Goal: Information Seeking & Learning: Learn about a topic

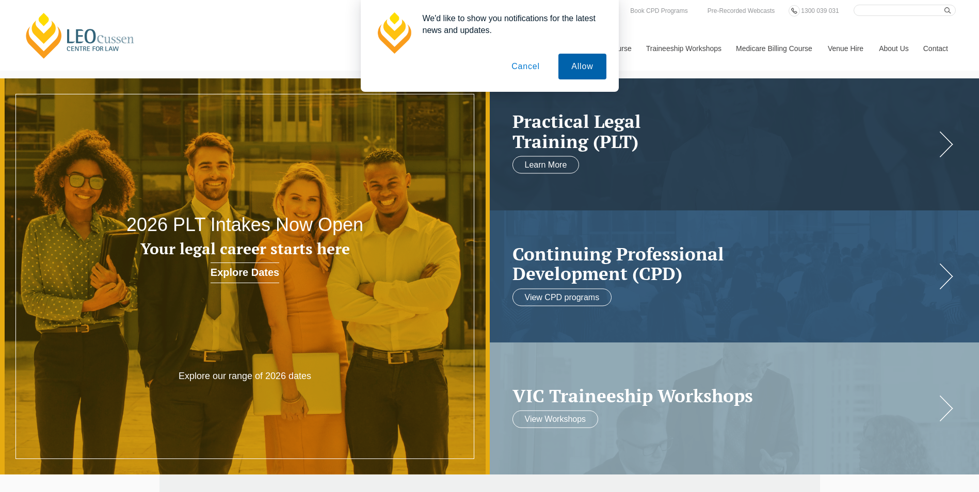
click at [581, 71] on button "Allow" at bounding box center [581, 67] width 47 height 26
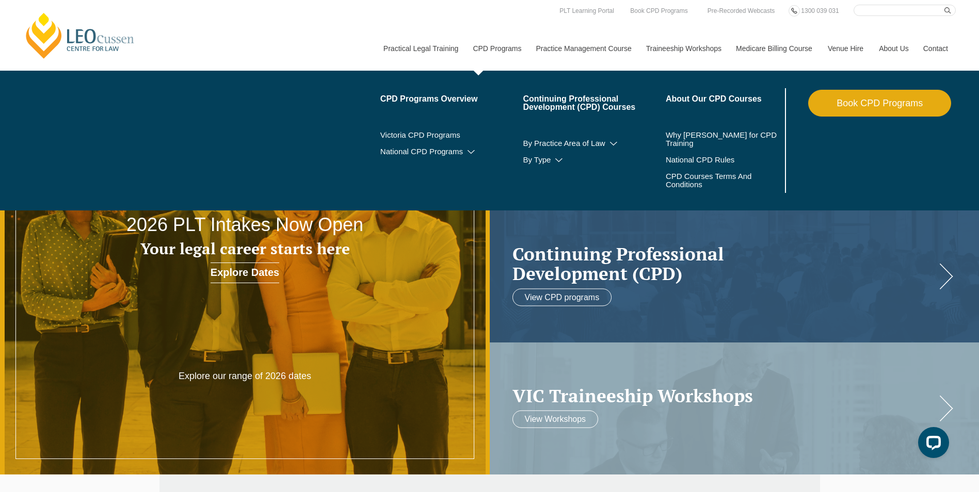
click at [501, 48] on link "CPD Programs" at bounding box center [496, 48] width 63 height 44
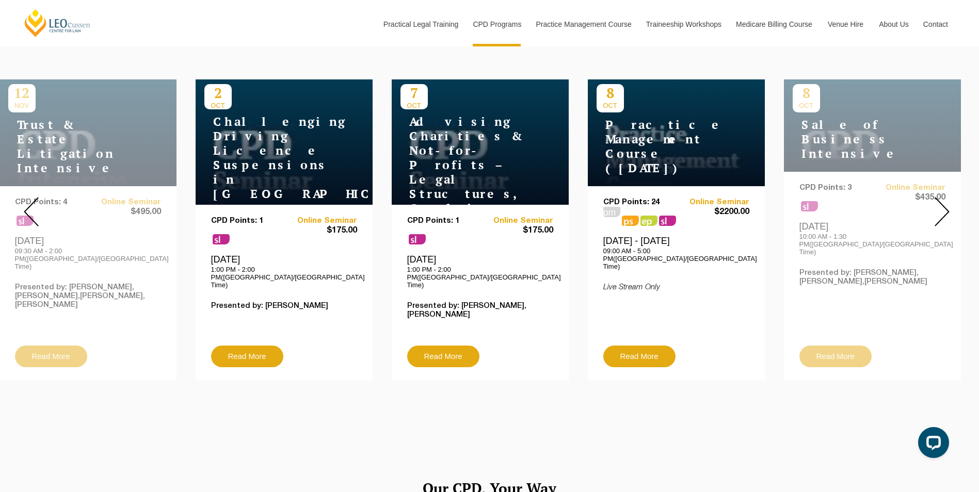
scroll to position [413, 0]
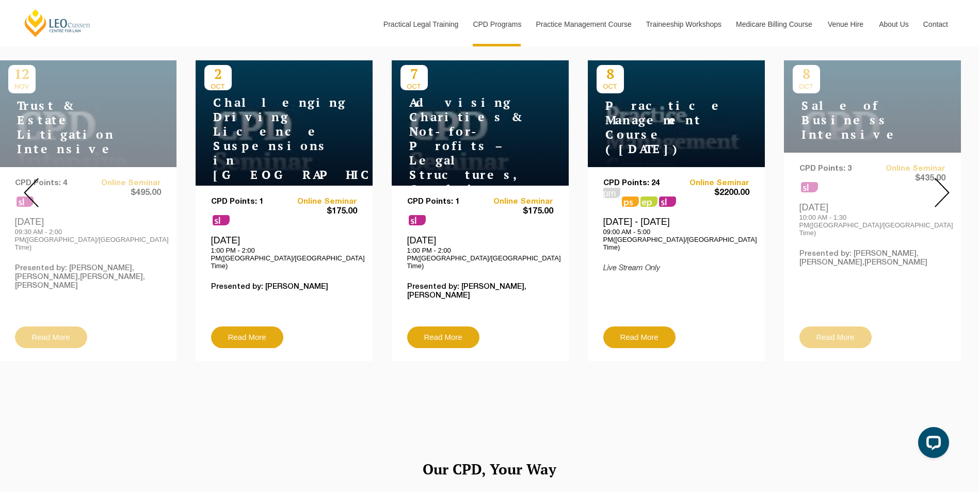
click at [941, 183] on img at bounding box center [941, 192] width 15 height 29
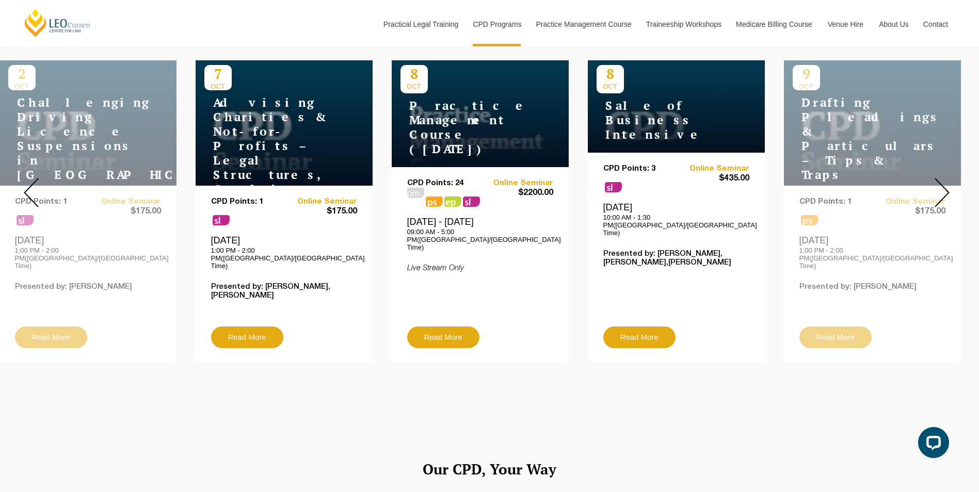
click at [942, 183] on img at bounding box center [941, 192] width 15 height 29
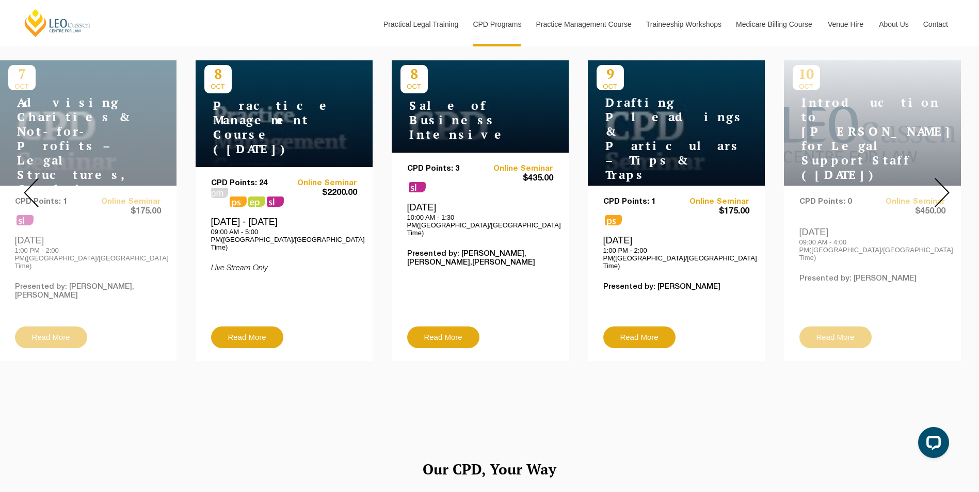
click at [942, 183] on img at bounding box center [941, 192] width 15 height 29
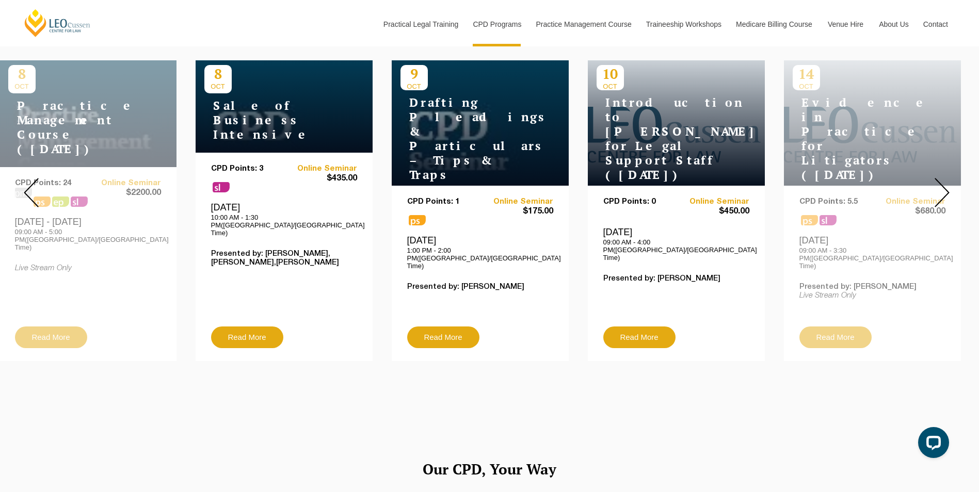
click at [942, 183] on img at bounding box center [941, 192] width 15 height 29
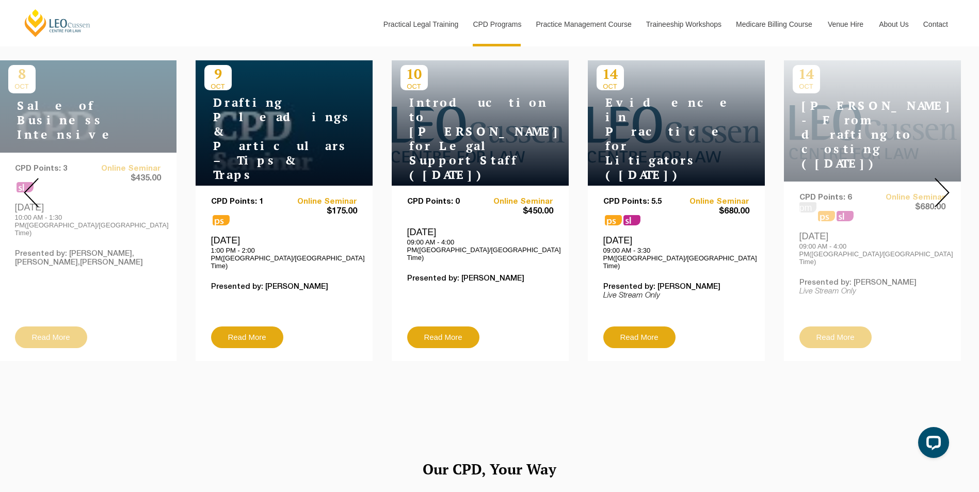
click at [942, 183] on img at bounding box center [941, 192] width 15 height 29
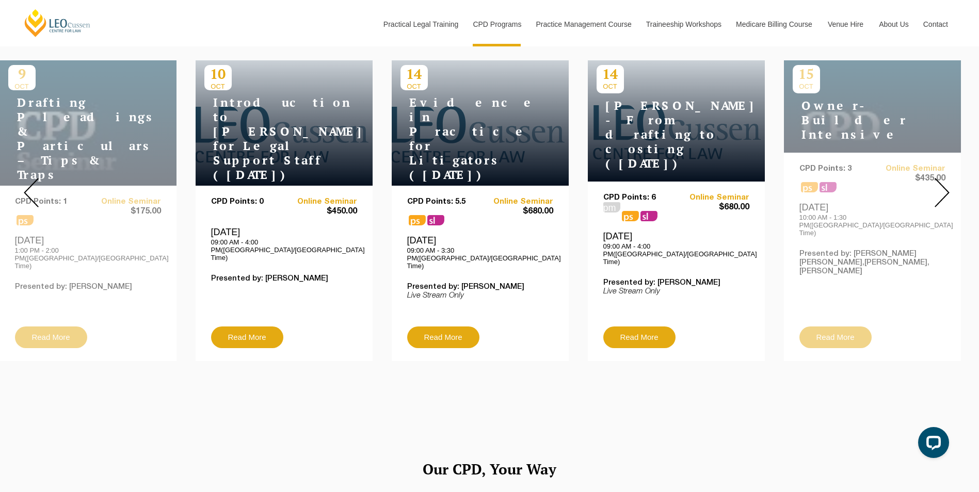
click at [942, 183] on img at bounding box center [941, 192] width 15 height 29
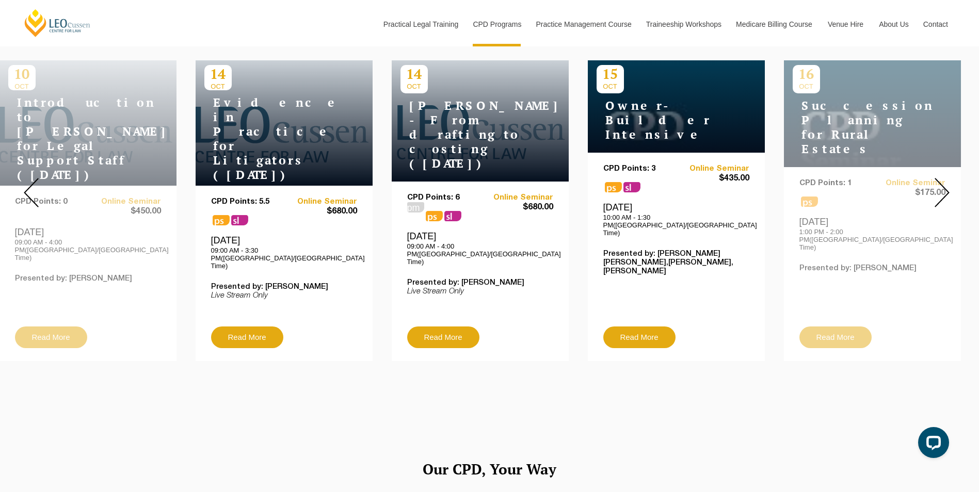
click at [942, 183] on img at bounding box center [941, 192] width 15 height 29
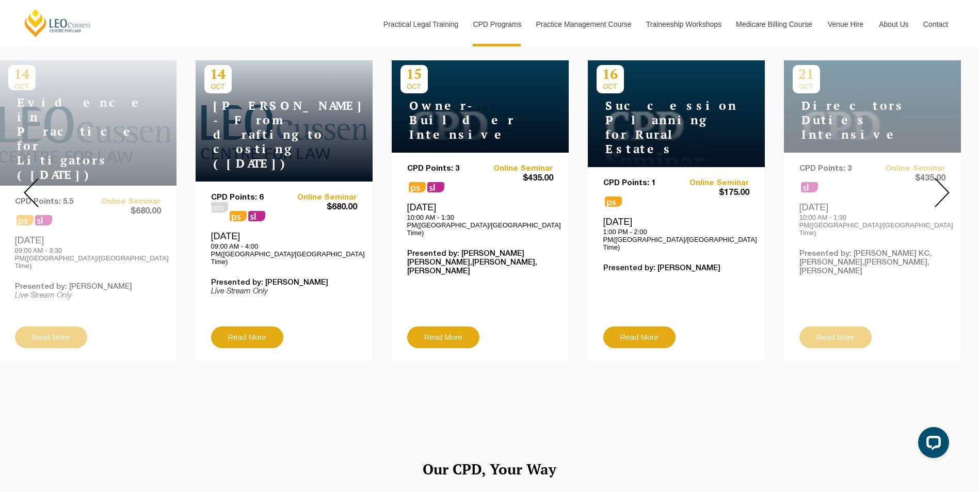
click at [942, 183] on img at bounding box center [941, 192] width 15 height 29
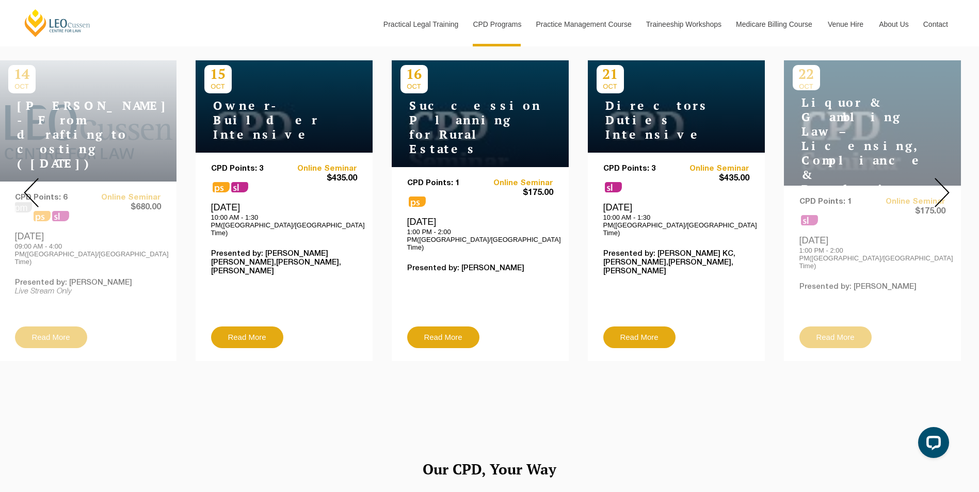
click at [942, 183] on img at bounding box center [941, 192] width 15 height 29
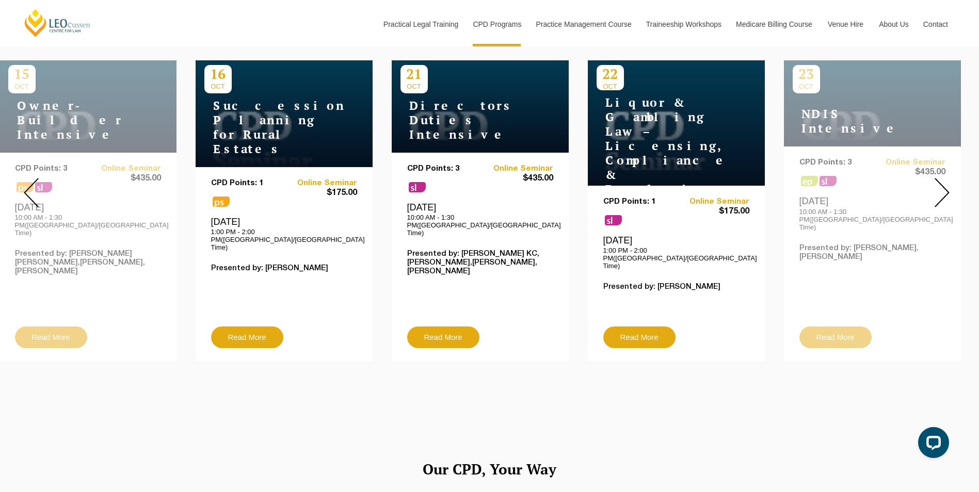
click at [942, 183] on img at bounding box center [941, 192] width 15 height 29
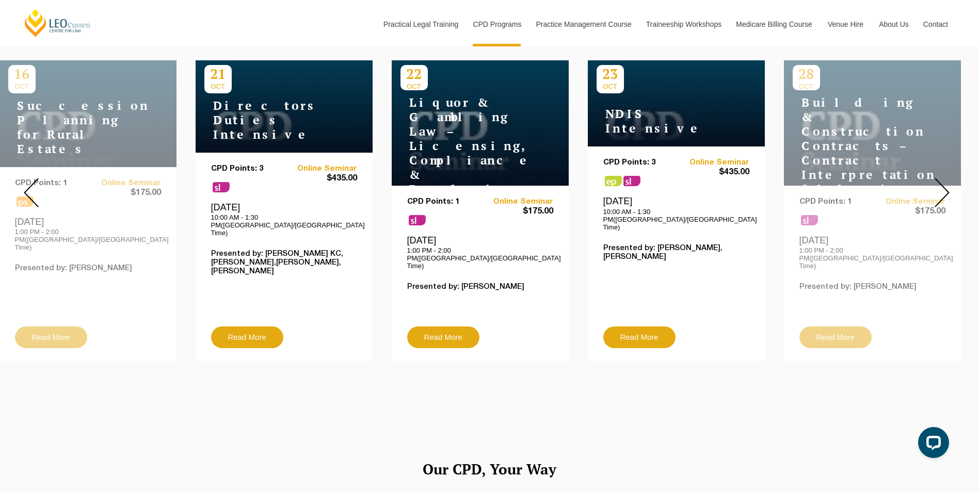
click at [942, 183] on img at bounding box center [941, 192] width 15 height 29
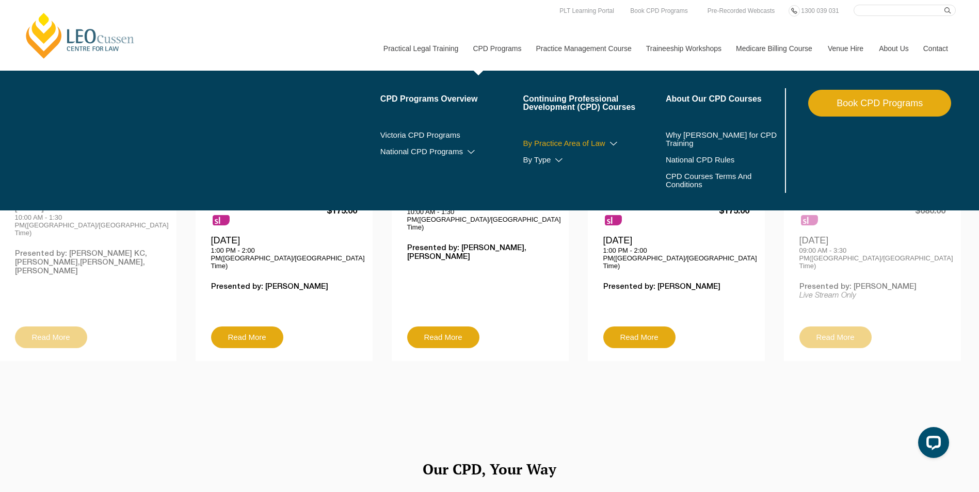
click at [599, 141] on link "By Practice Area of Law" at bounding box center [594, 143] width 143 height 8
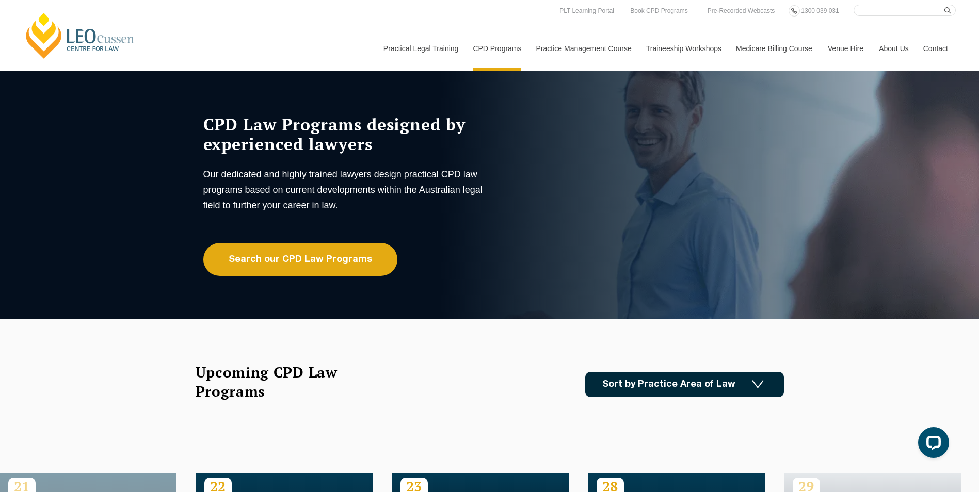
click at [758, 382] on img at bounding box center [758, 384] width 12 height 9
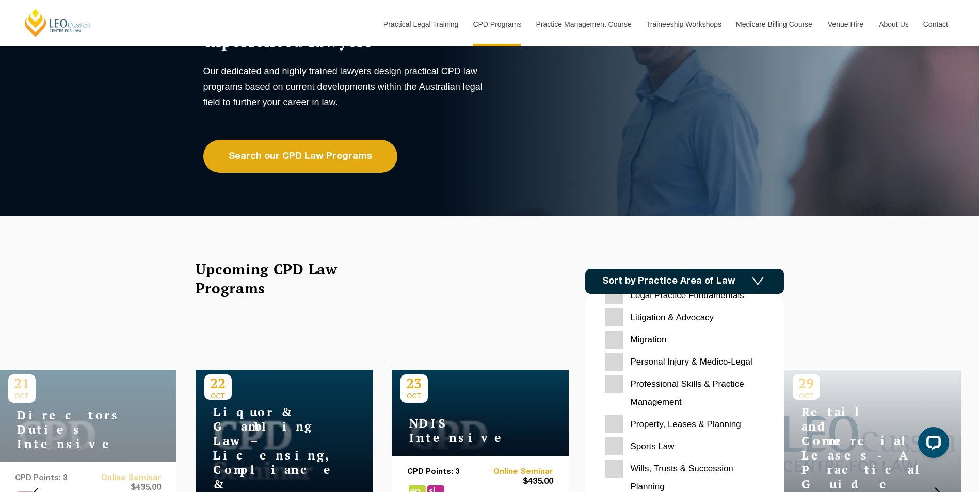
scroll to position [155, 0]
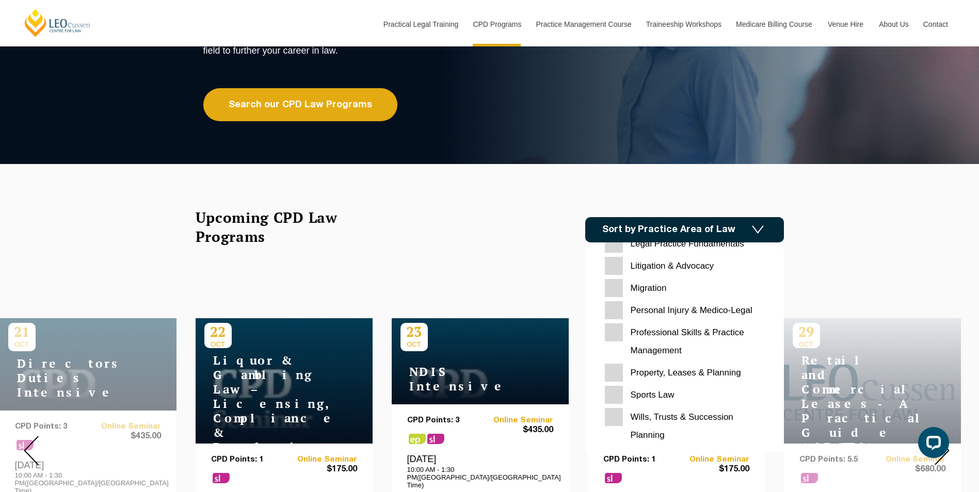
click at [614, 419] on Planning "Wills, Trusts & Succession Planning" at bounding box center [684, 426] width 159 height 36
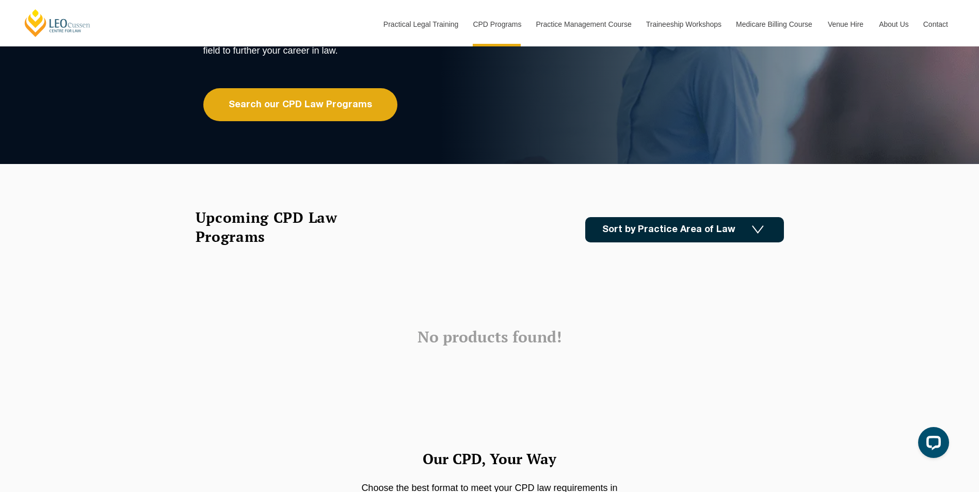
click at [755, 229] on img at bounding box center [758, 229] width 12 height 9
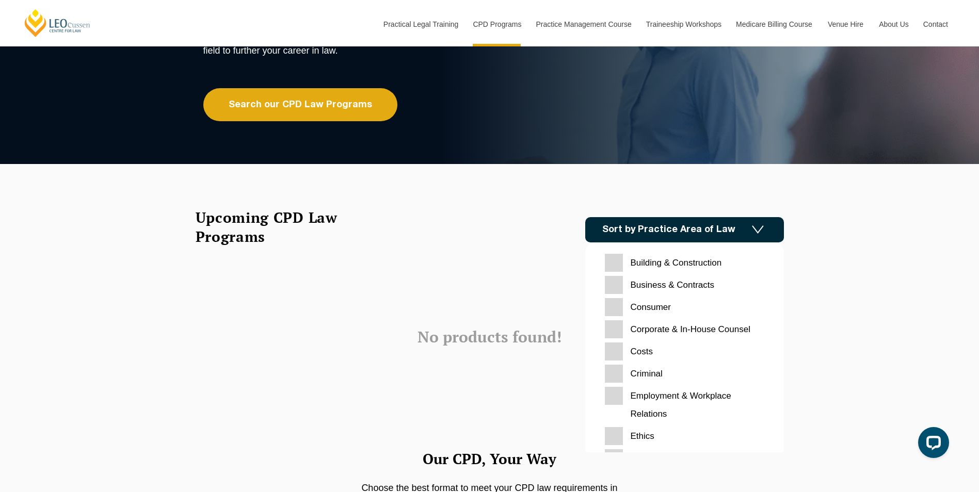
click at [614, 400] on Relations "Employment & Workplace Relations" at bounding box center [684, 405] width 159 height 36
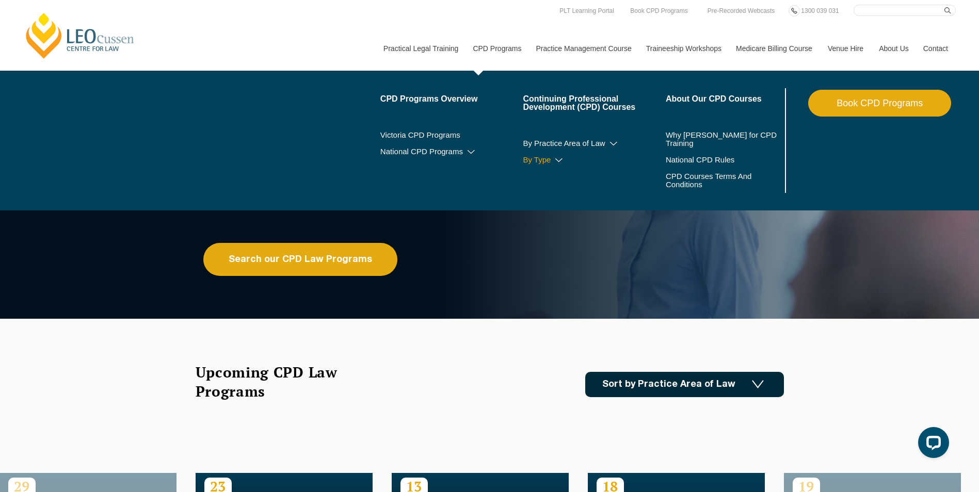
click at [555, 157] on icon at bounding box center [558, 160] width 10 height 7
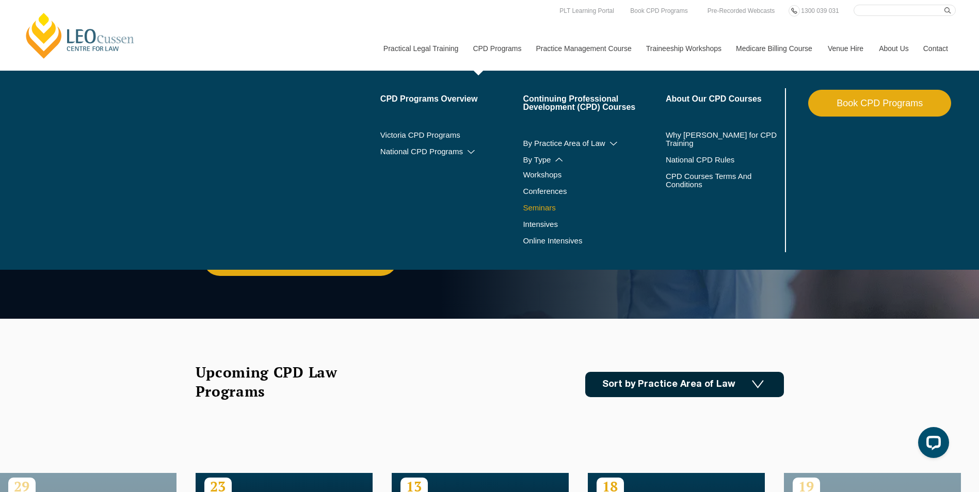
click at [549, 205] on link "Seminars" at bounding box center [581, 208] width 117 height 8
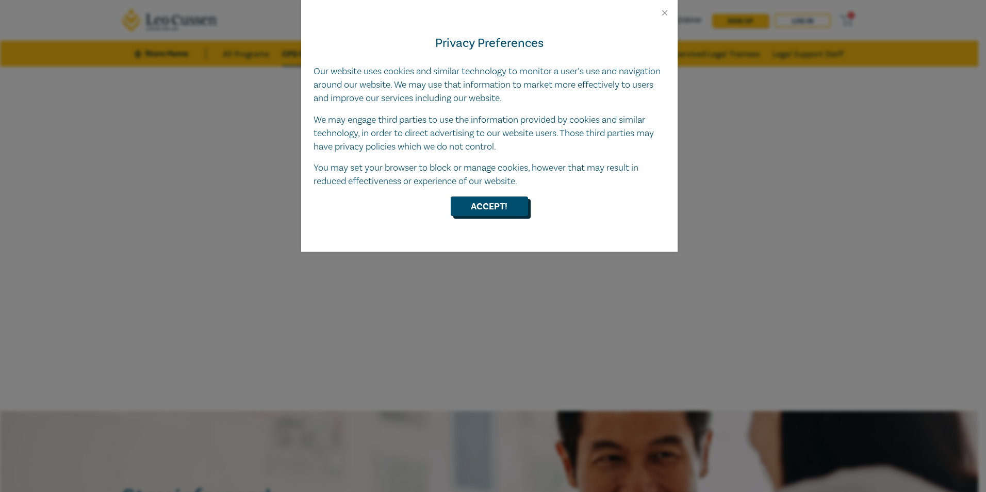
click at [488, 204] on button "Accept!" at bounding box center [489, 207] width 77 height 20
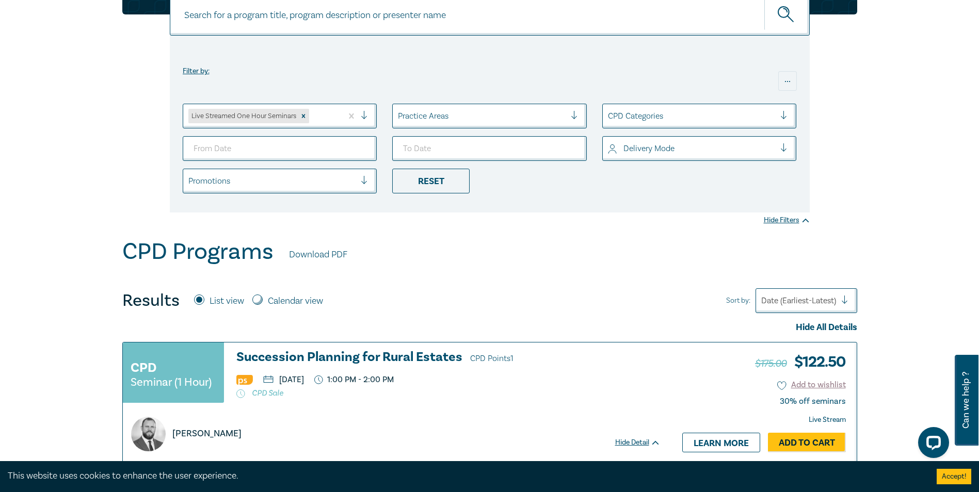
scroll to position [103, 0]
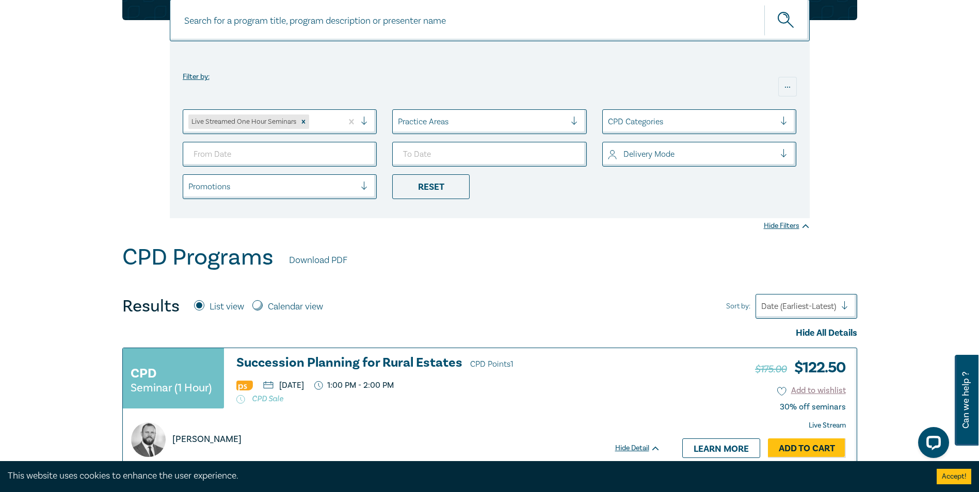
click at [362, 122] on div at bounding box center [368, 122] width 15 height 10
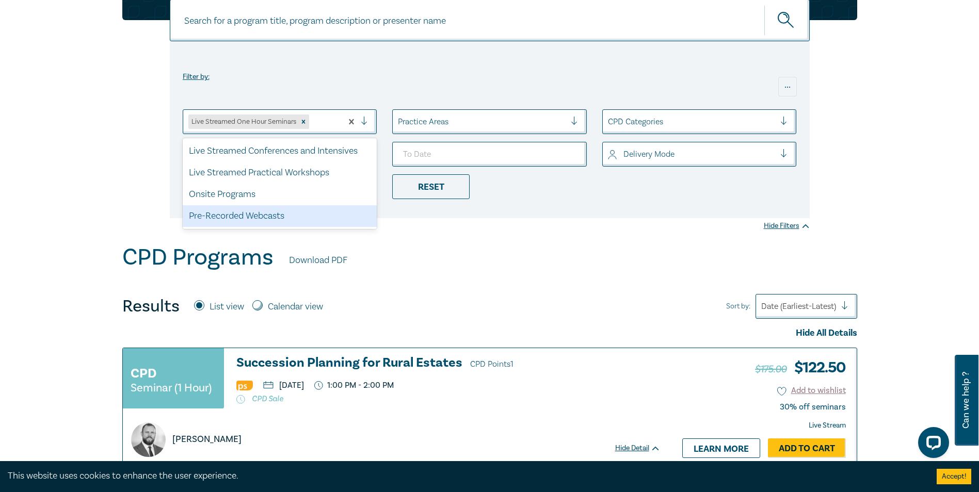
click at [301, 215] on div "Pre-Recorded Webcasts" at bounding box center [280, 216] width 194 height 22
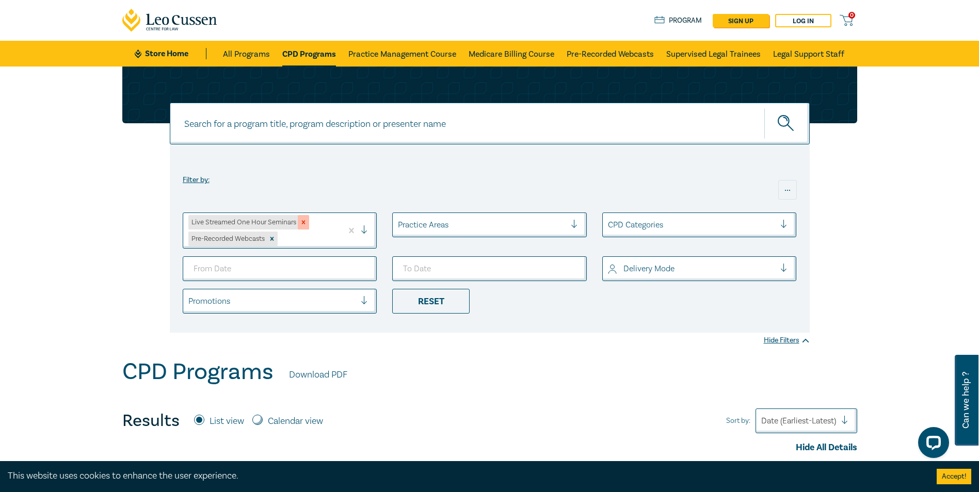
click at [303, 222] on icon "Remove Live Streamed One Hour Seminars" at bounding box center [303, 223] width 4 height 4
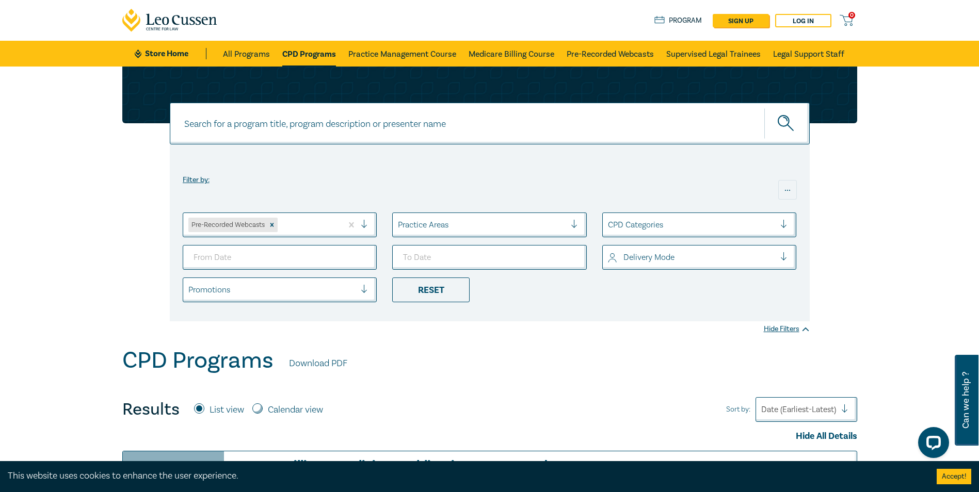
click at [574, 225] on div at bounding box center [577, 225] width 15 height 10
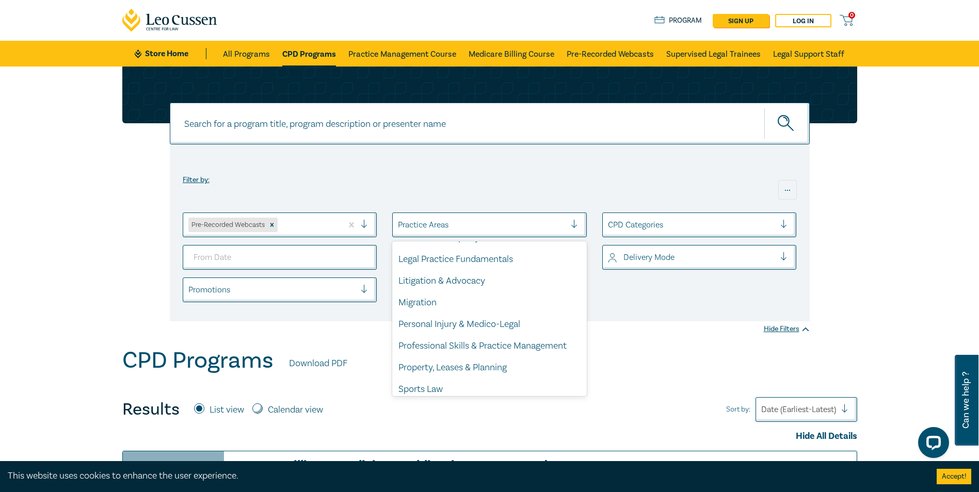
scroll to position [303, 0]
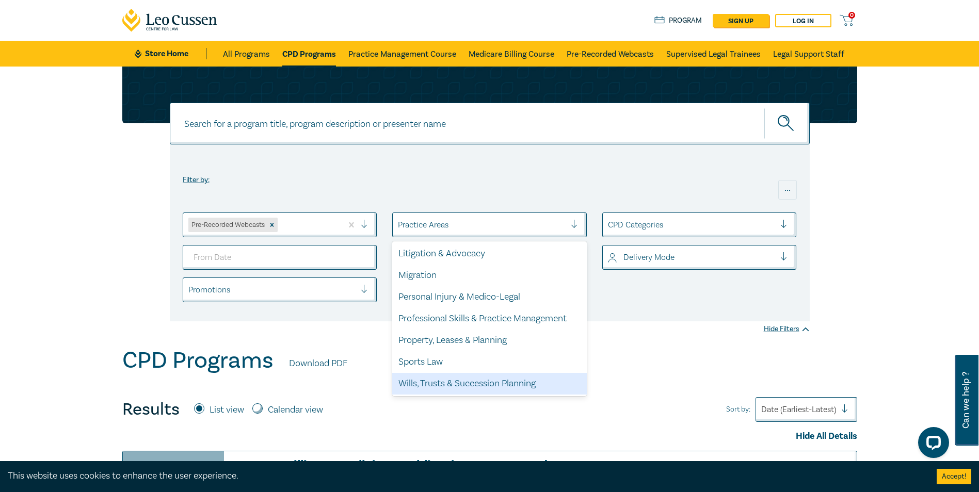
click at [523, 381] on div "Wills, Trusts & Succession Planning" at bounding box center [489, 384] width 194 height 22
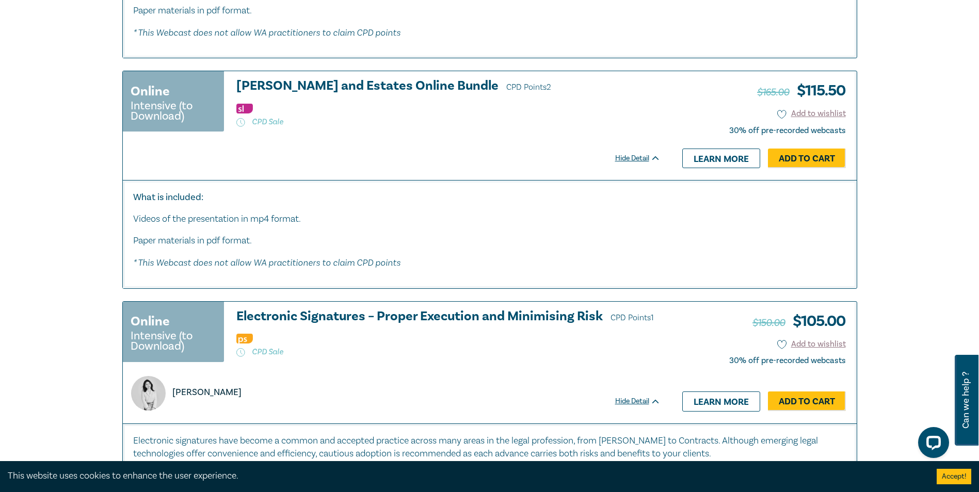
scroll to position [2682, 0]
click at [707, 168] on link "Learn more" at bounding box center [721, 159] width 78 height 20
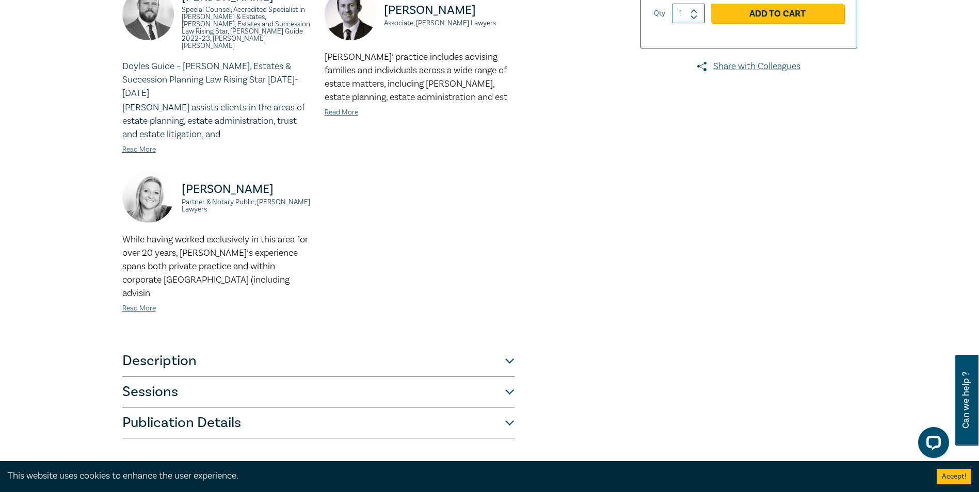
scroll to position [361, 0]
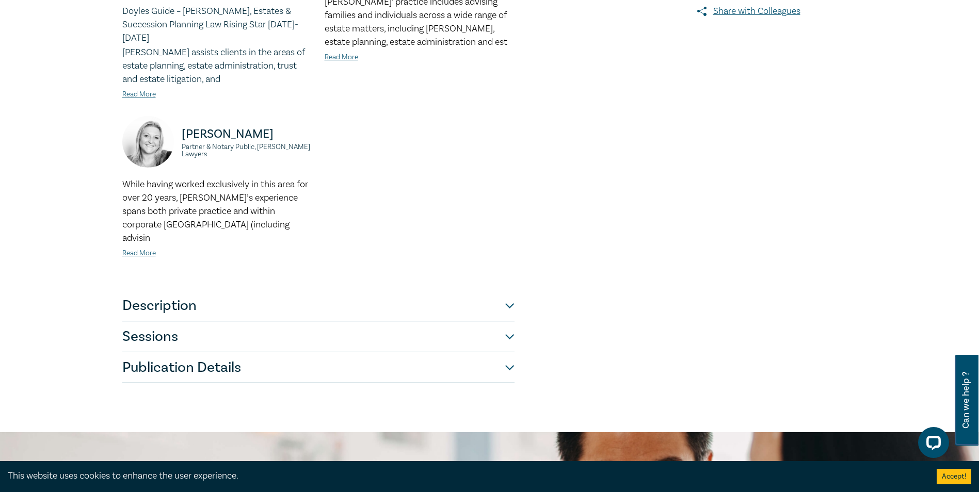
click at [504, 290] on button "Description" at bounding box center [318, 305] width 392 height 31
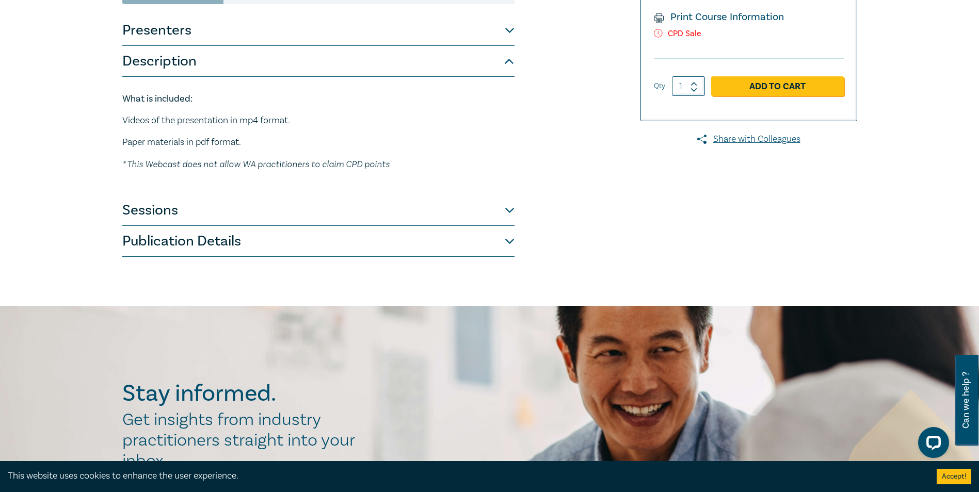
scroll to position [206, 0]
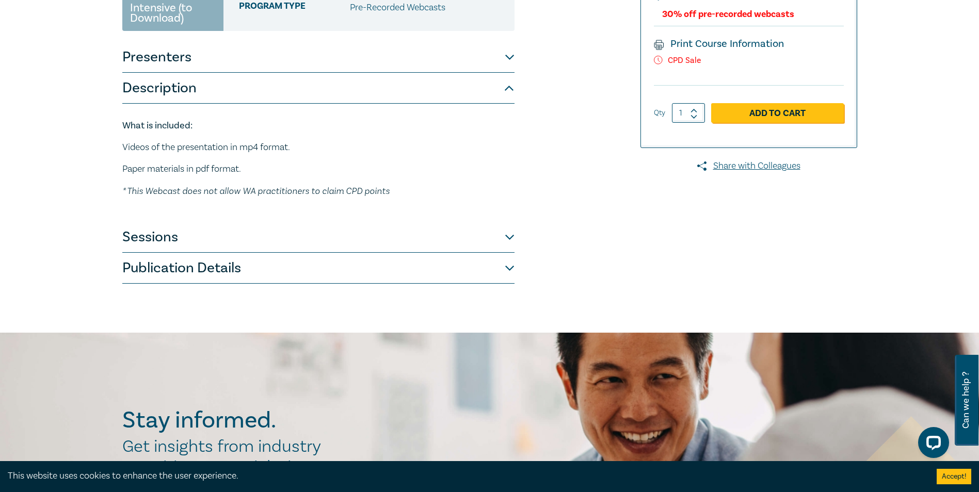
click at [508, 222] on button "Sessions" at bounding box center [318, 237] width 392 height 31
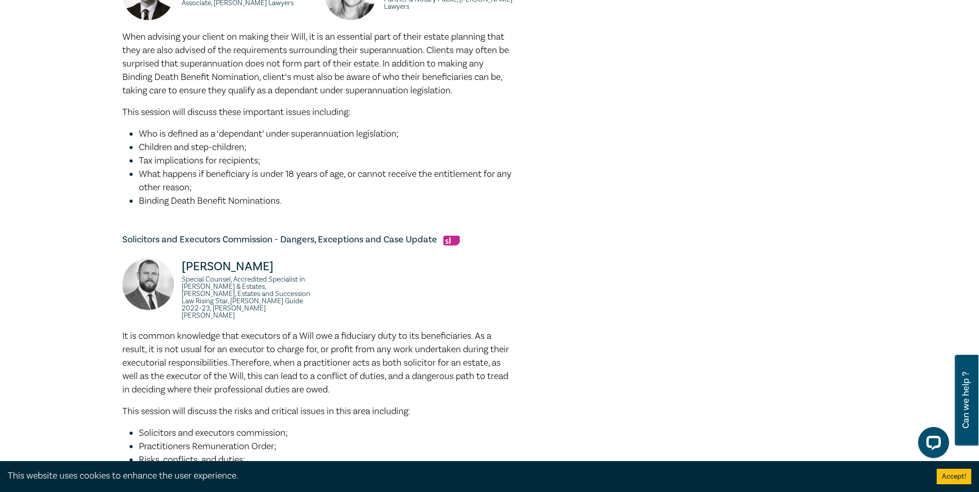
scroll to position [103, 0]
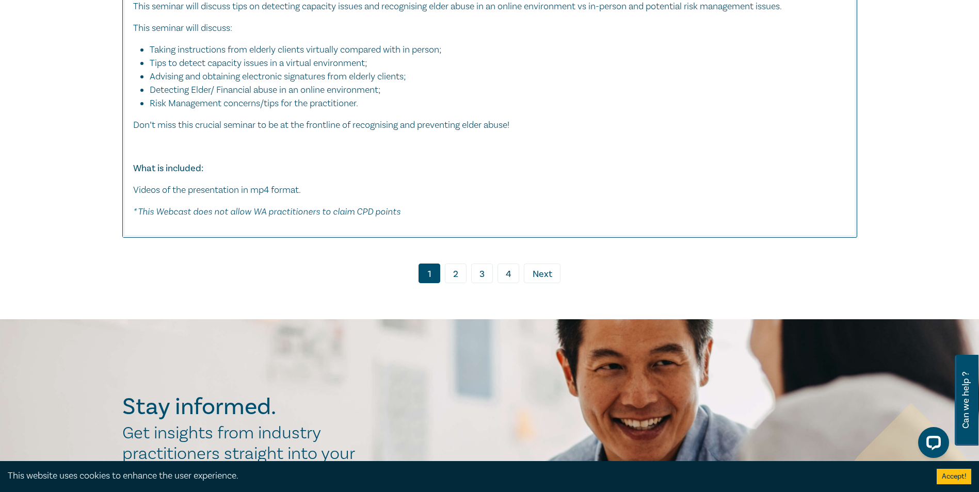
scroll to position [5756, 0]
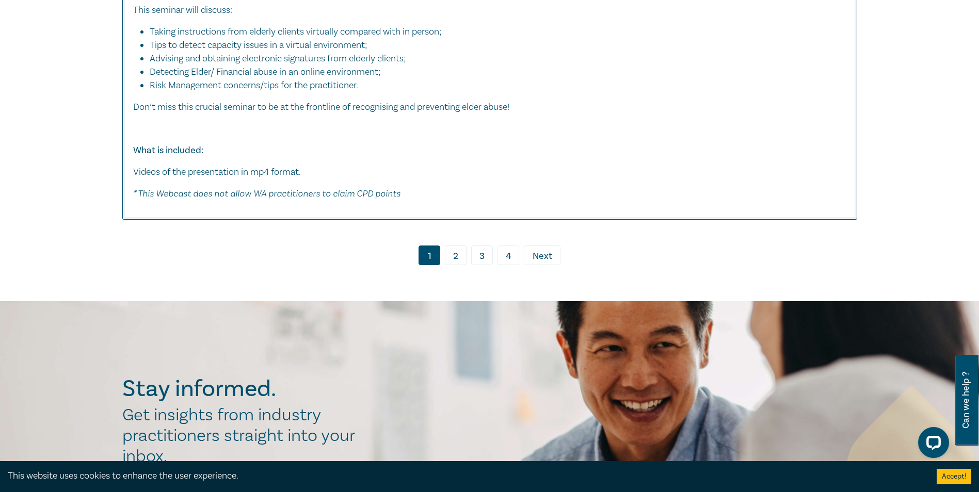
click at [458, 265] on link "2" at bounding box center [456, 256] width 22 height 20
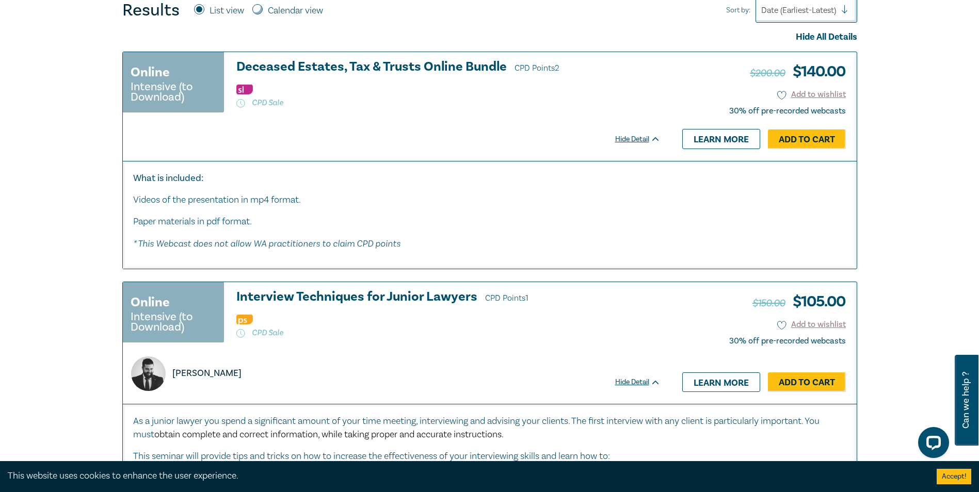
scroll to position [413, 0]
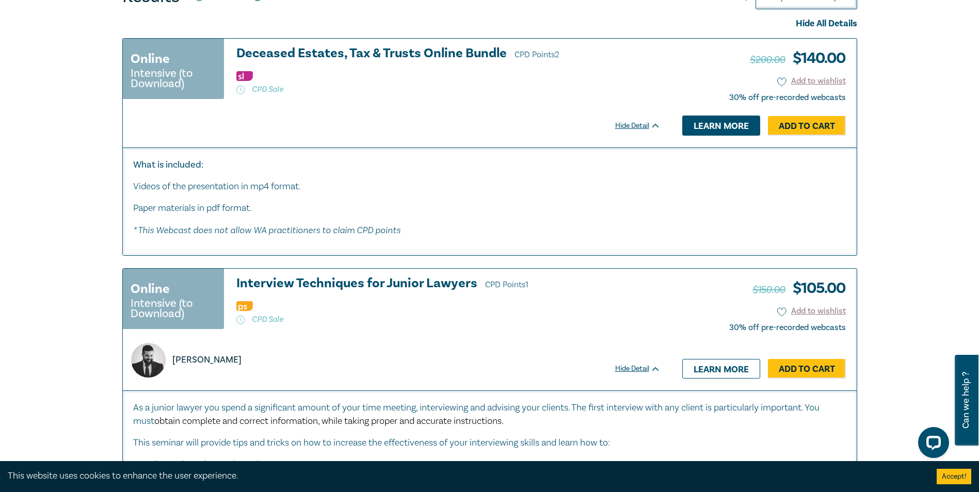
click at [705, 126] on link "Learn more" at bounding box center [721, 126] width 78 height 20
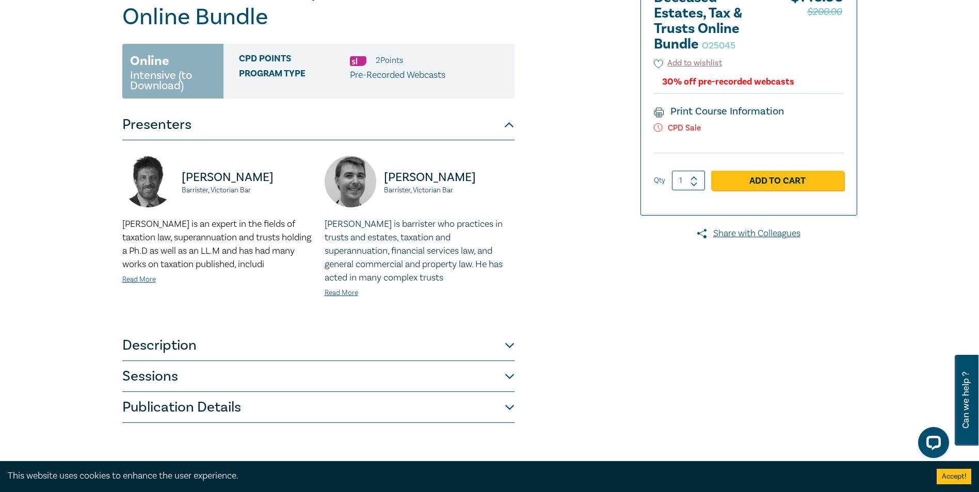
scroll to position [206, 0]
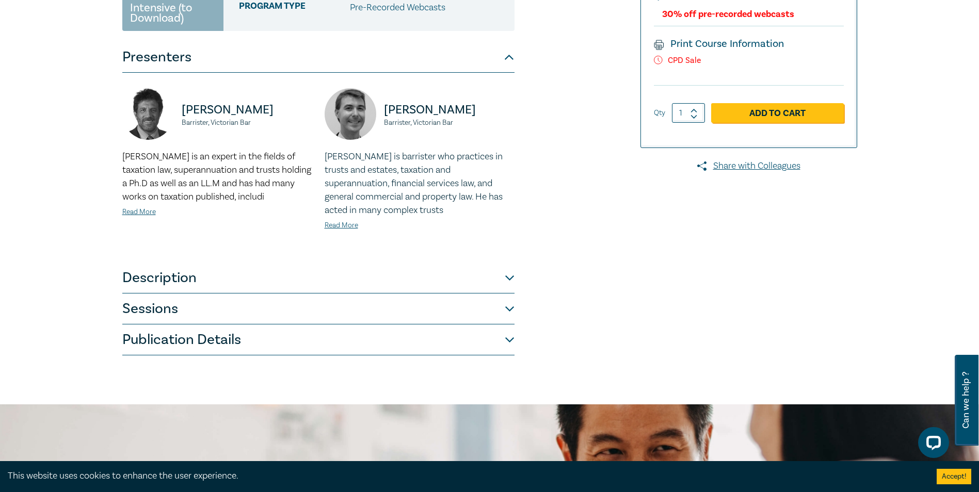
click at [511, 303] on button "Sessions" at bounding box center [318, 309] width 392 height 31
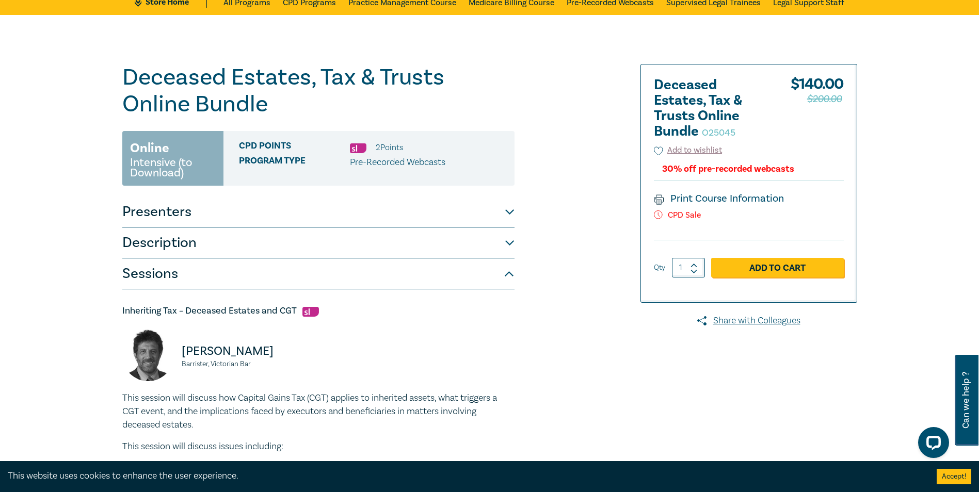
scroll to position [0, 0]
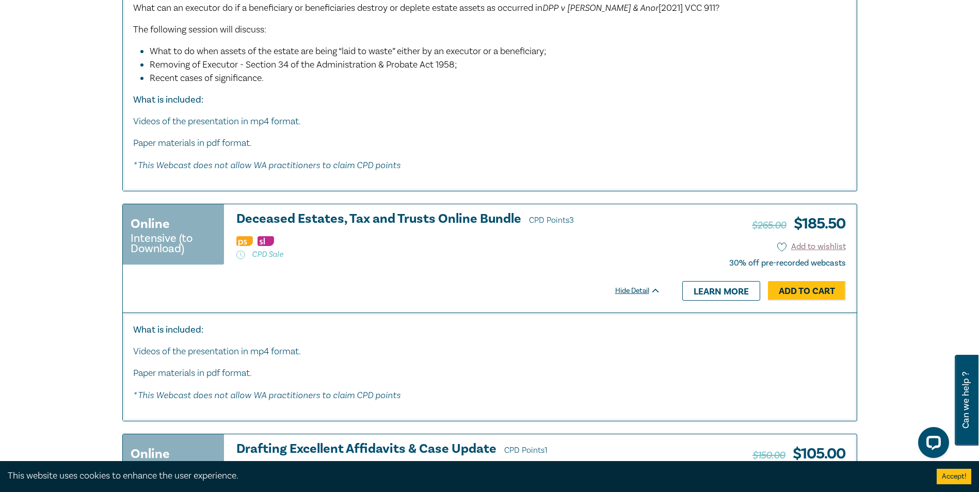
scroll to position [2012, 0]
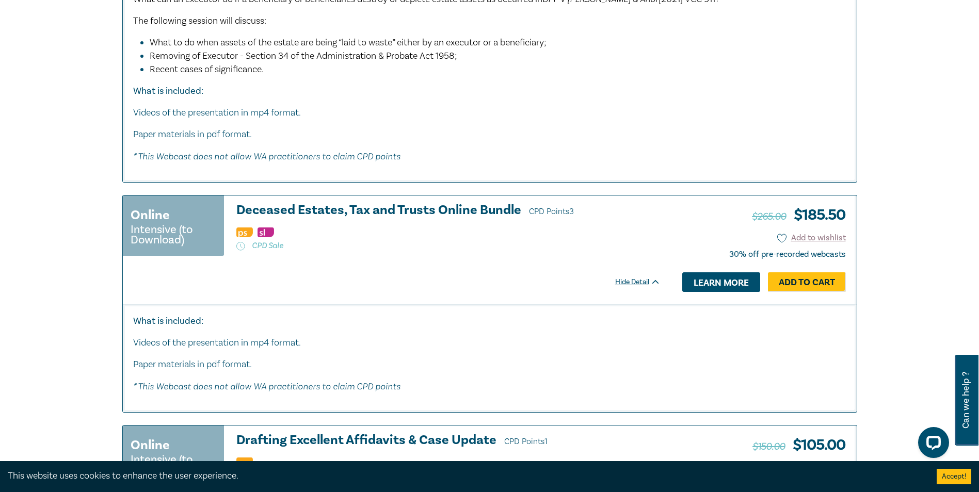
click at [710, 279] on link "Learn more" at bounding box center [721, 282] width 78 height 20
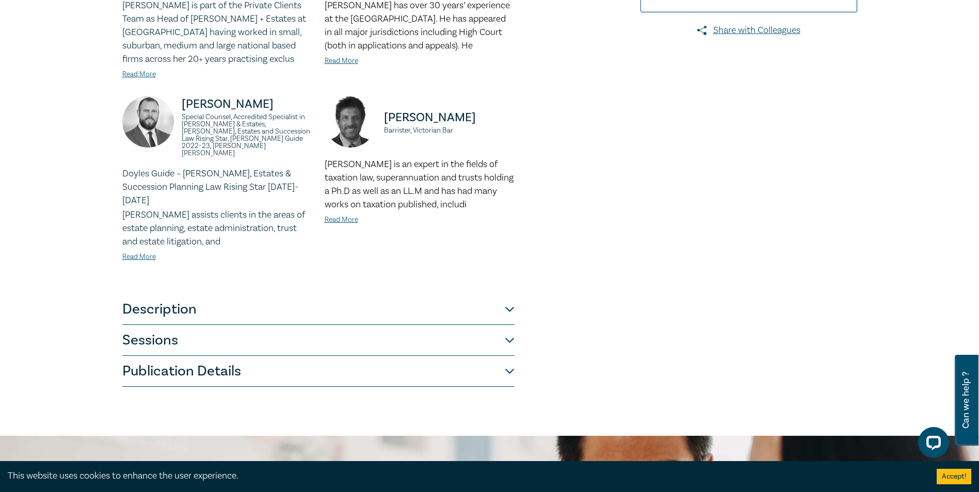
scroll to position [361, 0]
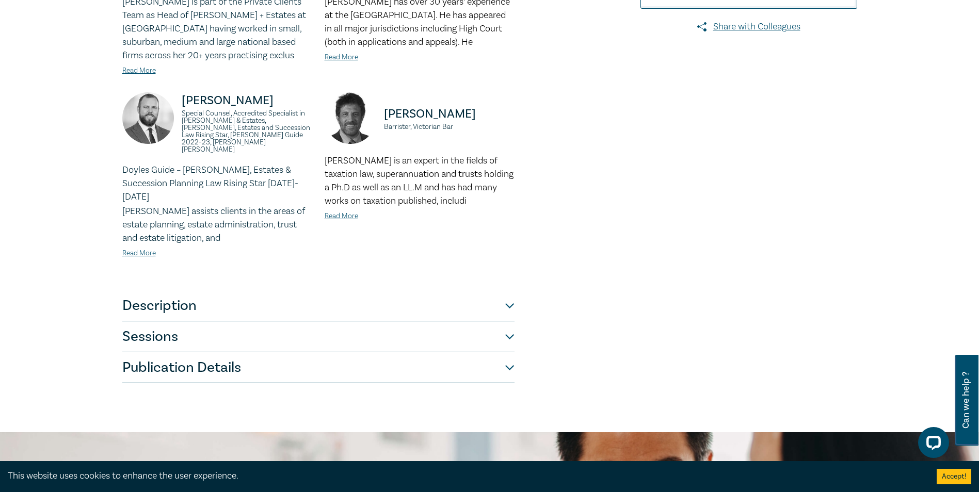
click at [509, 321] on button "Sessions" at bounding box center [318, 336] width 392 height 31
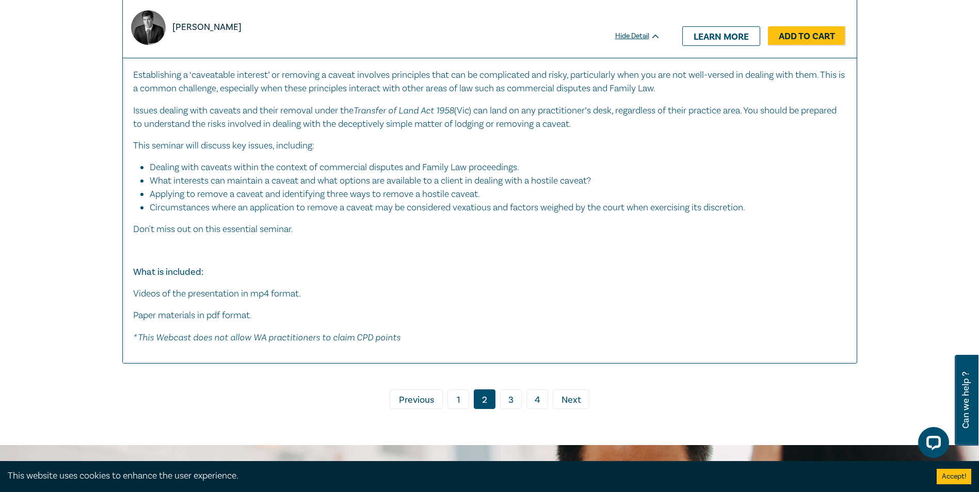
scroll to position [5862, 0]
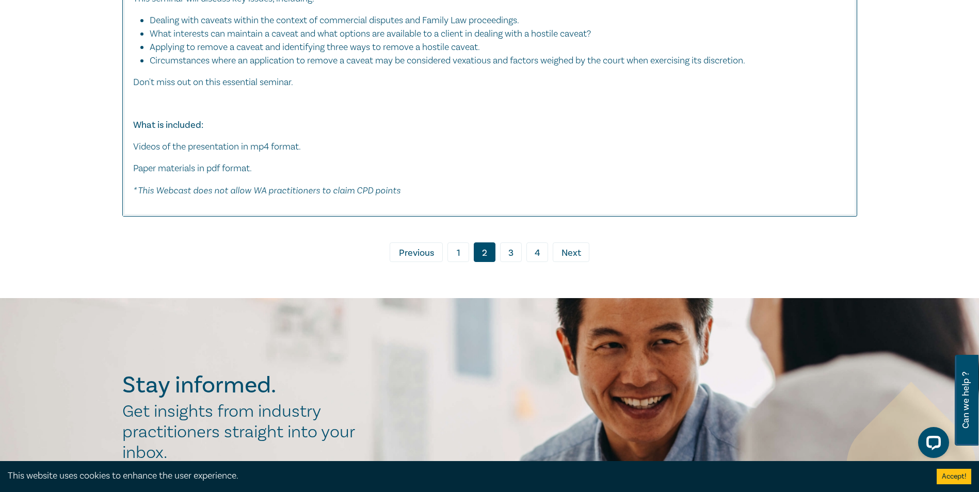
click at [511, 251] on link "3" at bounding box center [511, 252] width 22 height 20
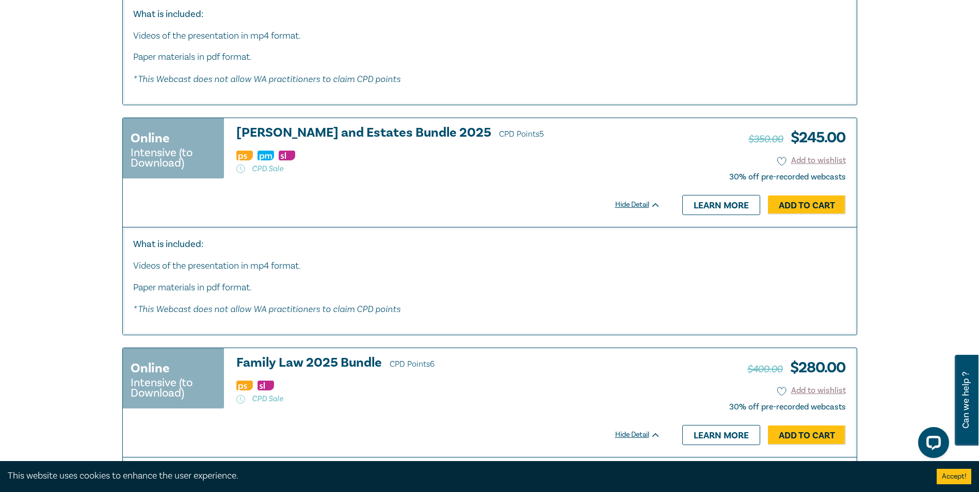
scroll to position [4642, 0]
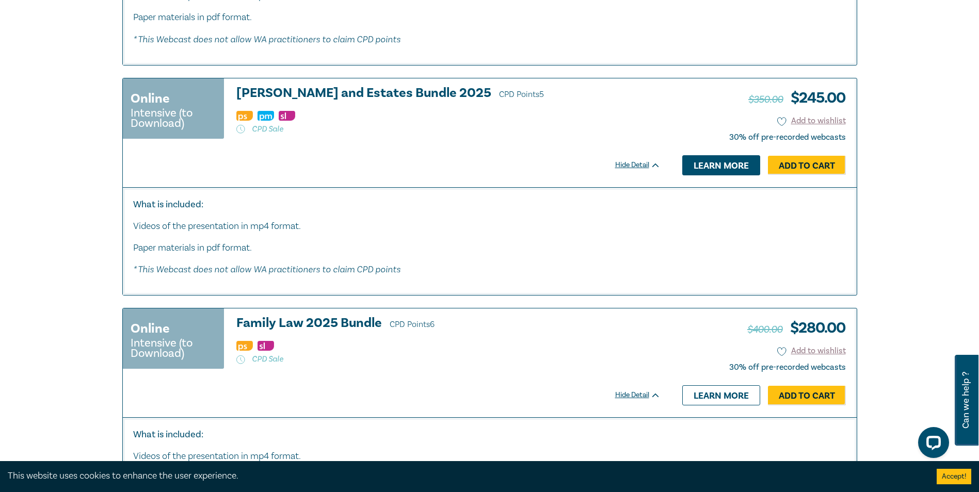
click at [698, 168] on link "Learn more" at bounding box center [721, 165] width 78 height 20
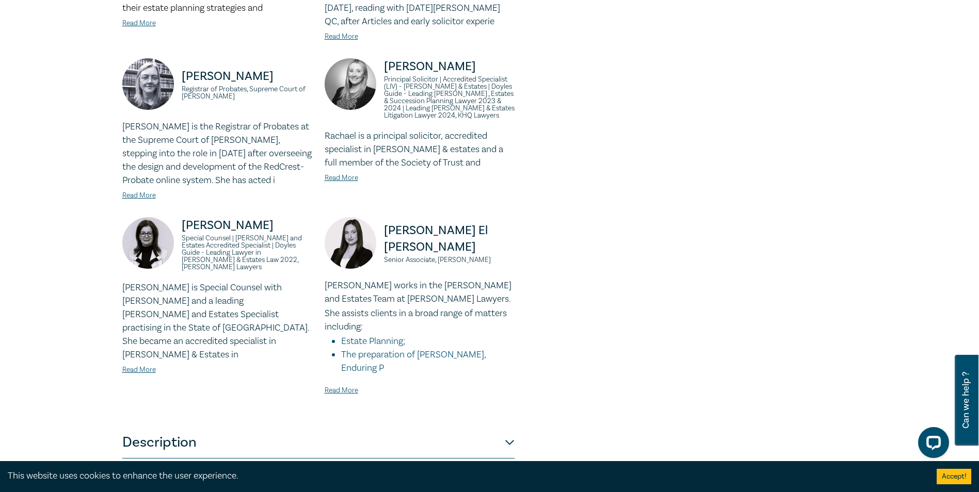
scroll to position [774, 0]
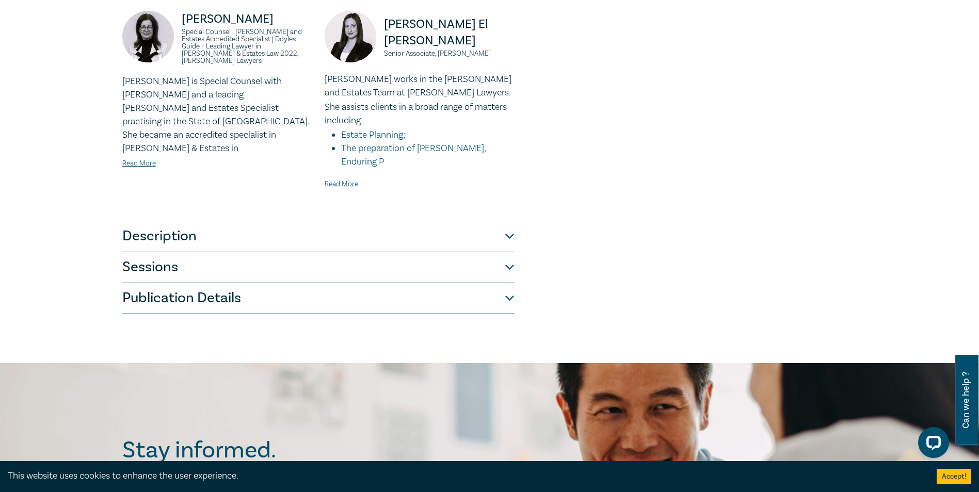
click at [508, 252] on button "Sessions" at bounding box center [318, 267] width 392 height 31
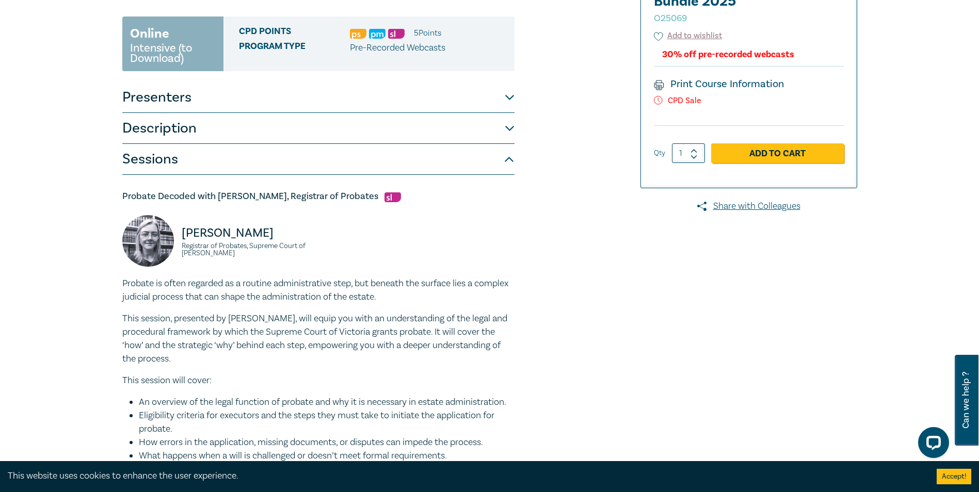
scroll to position [0, 0]
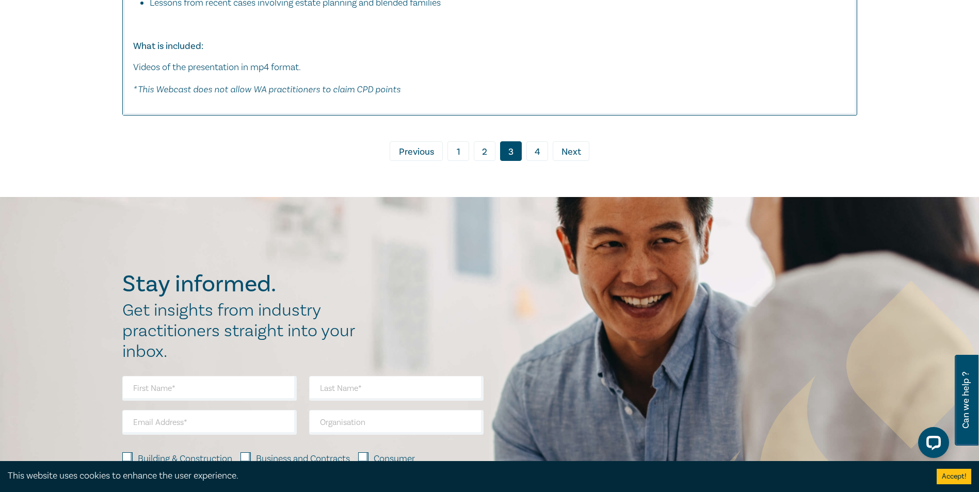
scroll to position [5436, 0]
click at [533, 151] on link "4" at bounding box center [537, 151] width 22 height 20
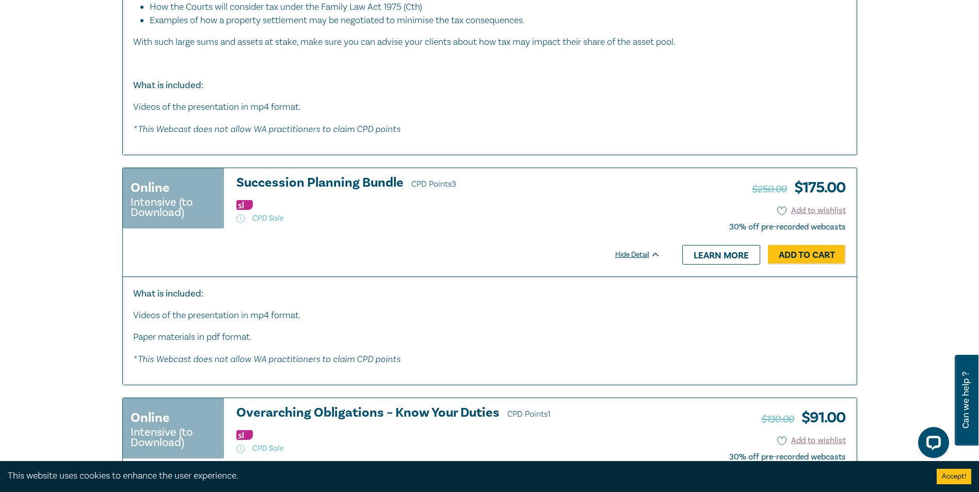
scroll to position [1032, 0]
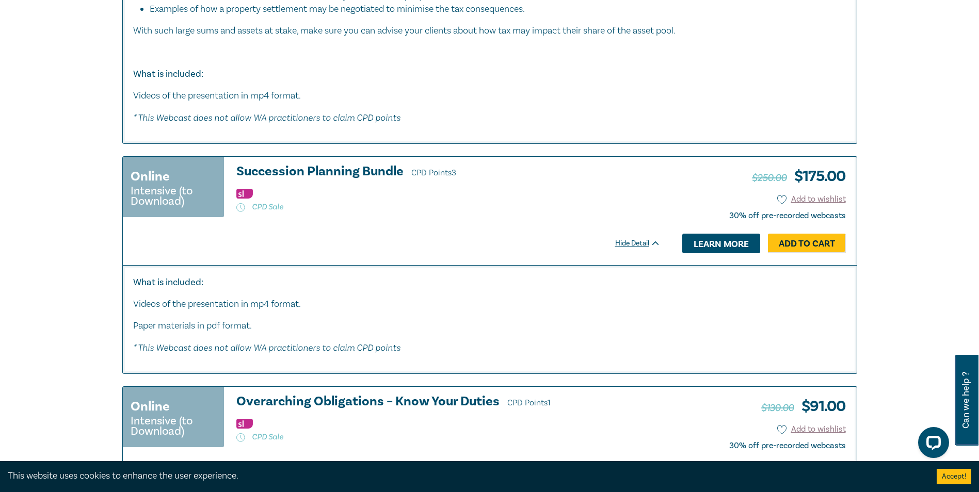
click at [709, 244] on link "Learn more" at bounding box center [721, 244] width 78 height 20
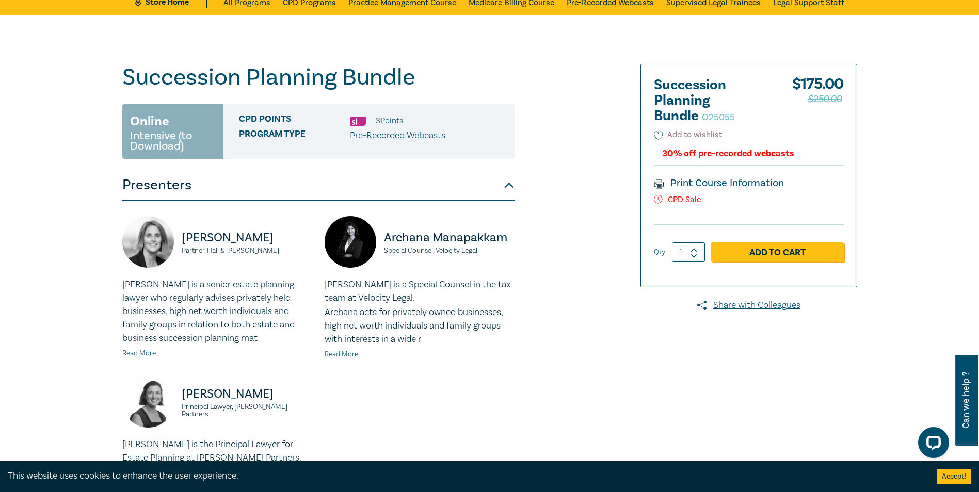
scroll to position [258, 0]
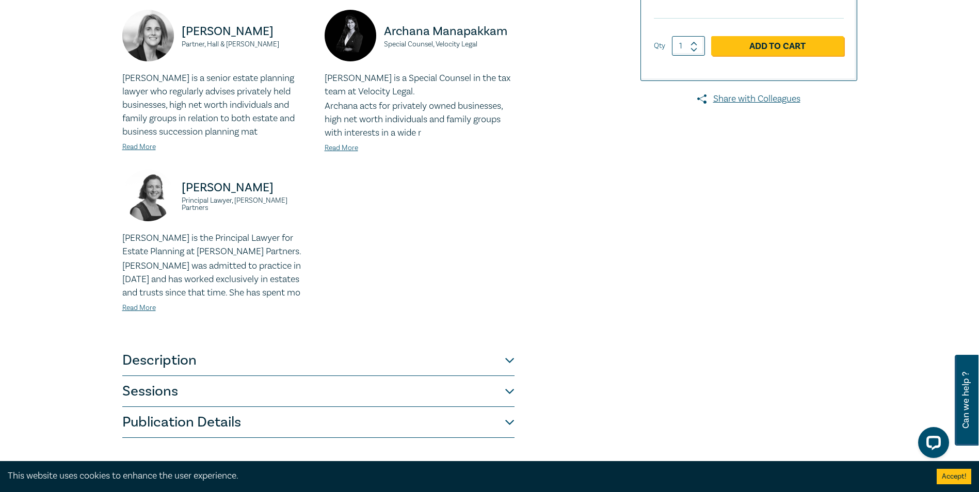
click at [511, 386] on button "Sessions" at bounding box center [318, 391] width 392 height 31
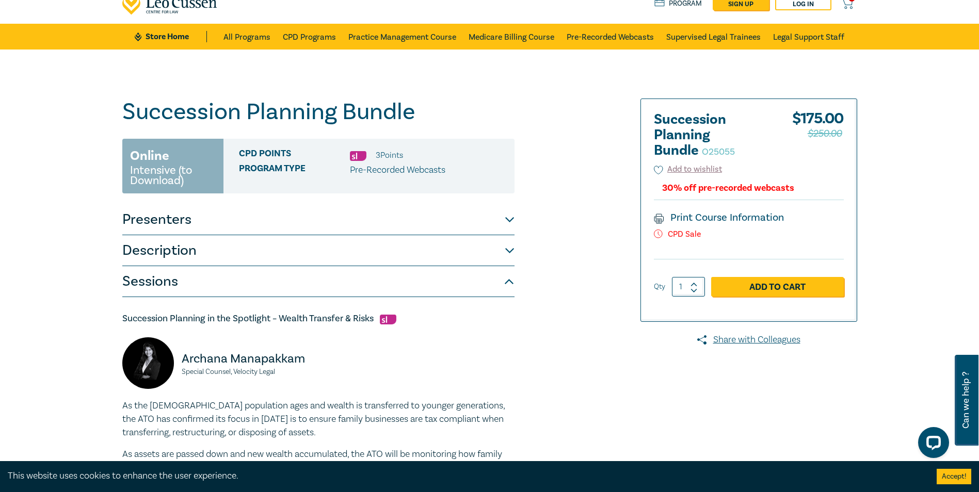
scroll to position [0, 0]
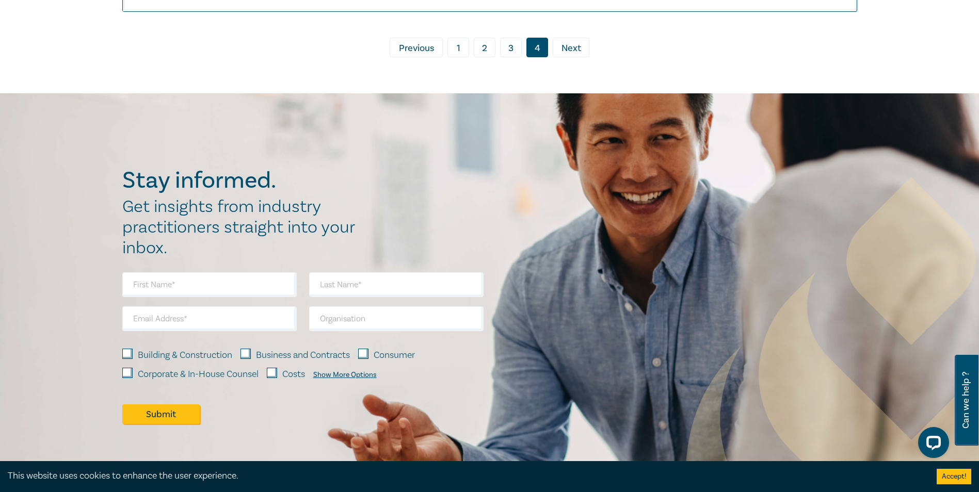
scroll to position [3683, 0]
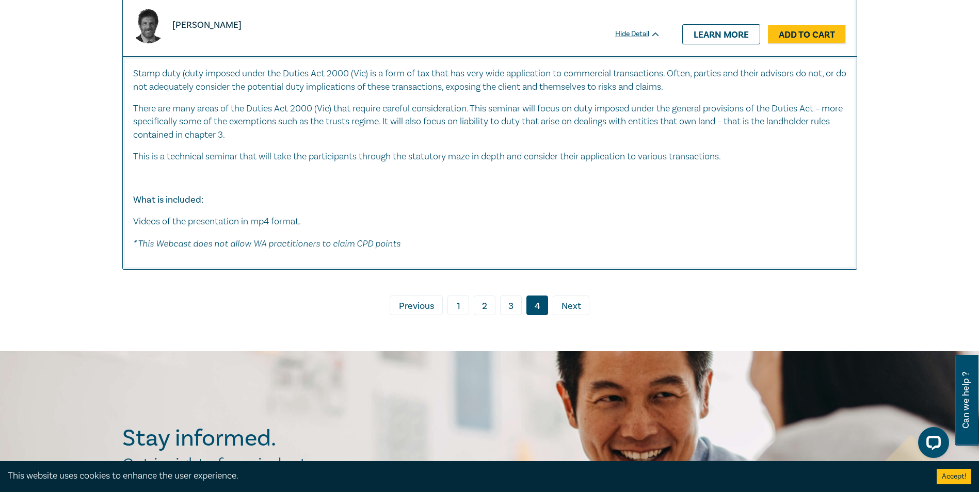
click at [512, 307] on link "3" at bounding box center [511, 306] width 22 height 20
